Goal: Task Accomplishment & Management: Manage account settings

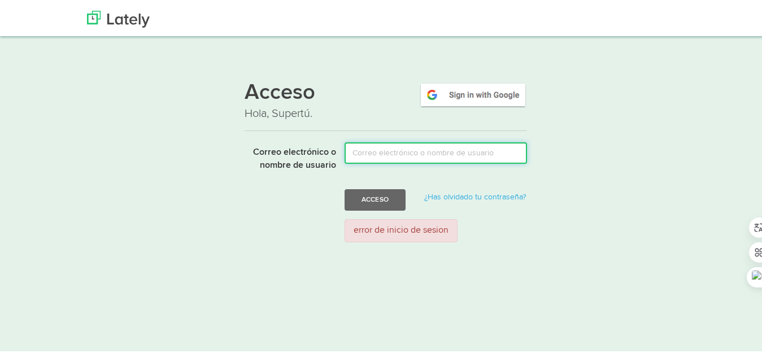
click at [397, 151] on input "Correo electrónico o nombre de usuario" at bounding box center [435, 150] width 182 height 21
type input "[DEMOGRAPHIC_DATA]"
click at [395, 150] on input "[DEMOGRAPHIC_DATA]" at bounding box center [435, 150] width 182 height 21
click at [431, 147] on input "[DEMOGRAPHIC_DATA]|59951" at bounding box center [435, 150] width 182 height 21
type input "[DEMOGRAPHIC_DATA]|[EMAIL_ADDRESS][DOMAIN_NAME]"
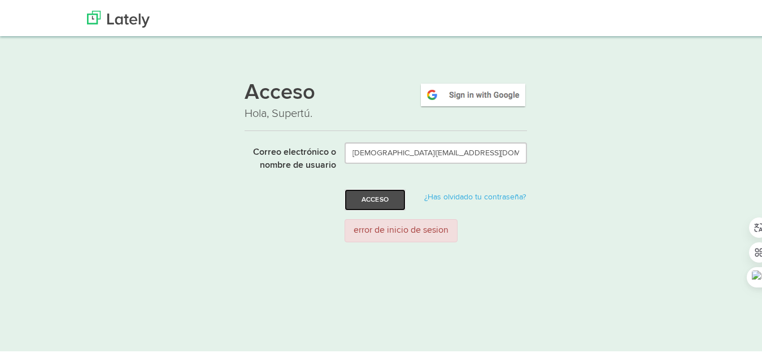
click at [369, 198] on font "Acceso" at bounding box center [374, 197] width 27 height 7
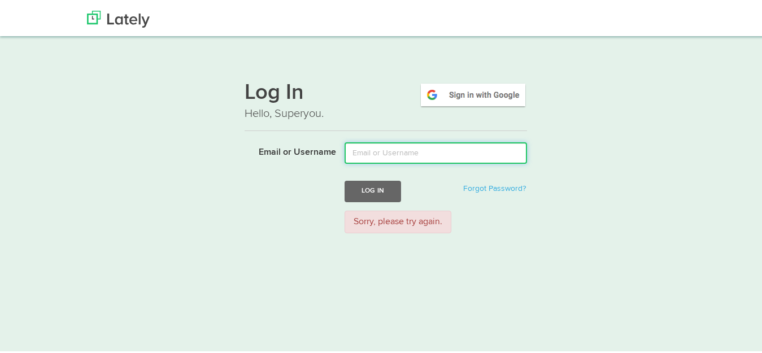
click at [376, 146] on input "Email or Username" at bounding box center [435, 150] width 182 height 21
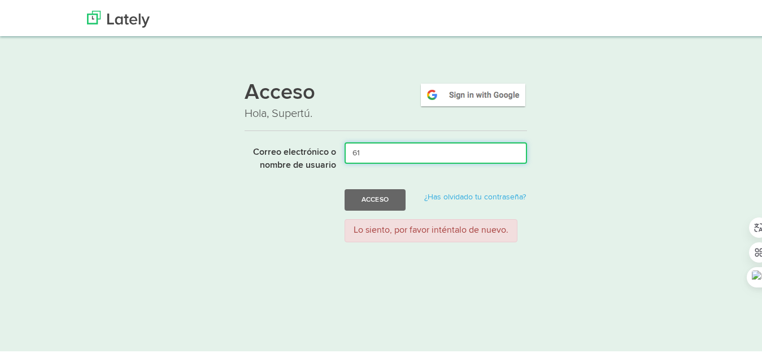
type input "6"
type input "[DEMOGRAPHIC_DATA]|[EMAIL_ADDRESS][DOMAIN_NAME]"
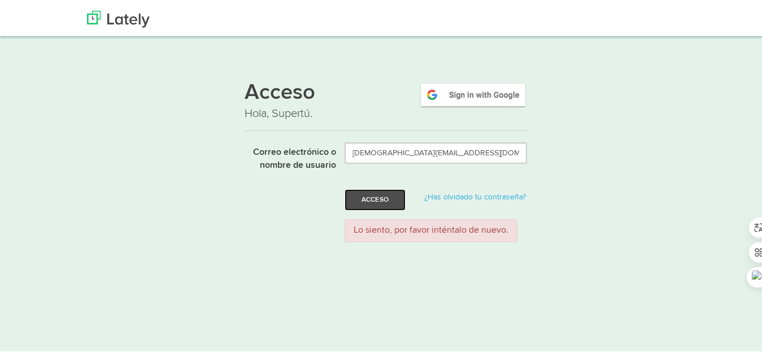
click at [361, 200] on font "Acceso" at bounding box center [374, 197] width 27 height 7
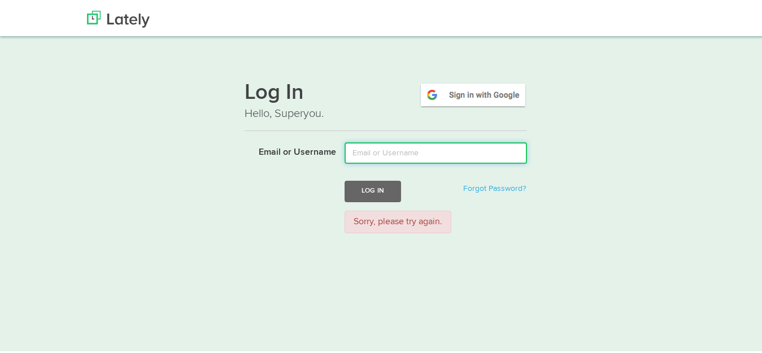
click at [371, 150] on input "Email or Username" at bounding box center [435, 150] width 182 height 21
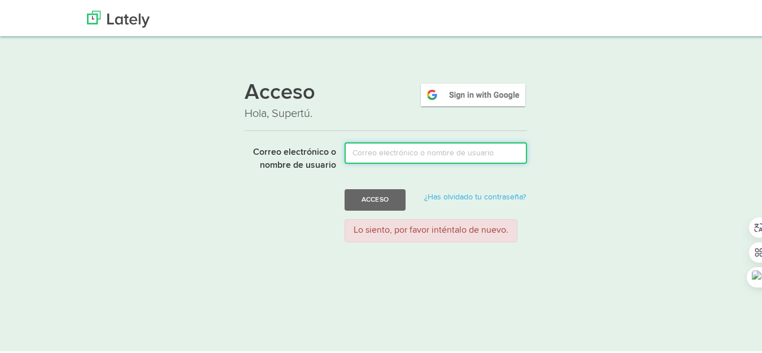
click at [376, 143] on input "Correo electrónico o nombre de usuario" at bounding box center [435, 150] width 182 height 21
type input "[DEMOGRAPHIC_DATA]"
click at [391, 149] on input "[DEMOGRAPHIC_DATA]" at bounding box center [435, 150] width 182 height 21
click at [392, 148] on input "[DEMOGRAPHIC_DATA]" at bounding box center [435, 150] width 182 height 21
type input "cristianchoque159951@gmail.com"
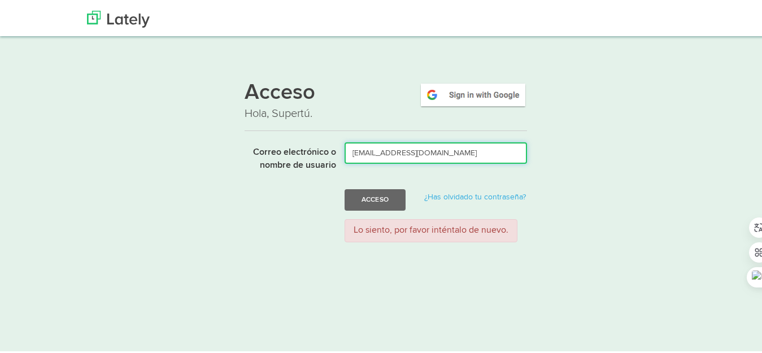
click at [344, 187] on button "Acceso" at bounding box center [374, 197] width 61 height 21
